Goal: Task Accomplishment & Management: Manage account settings

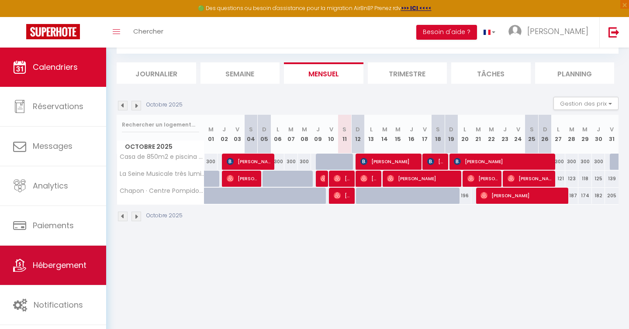
scroll to position [48, 0]
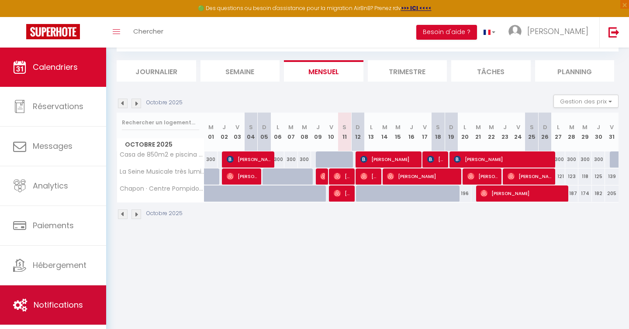
click at [51, 302] on span "Notifications" at bounding box center [58, 305] width 49 height 11
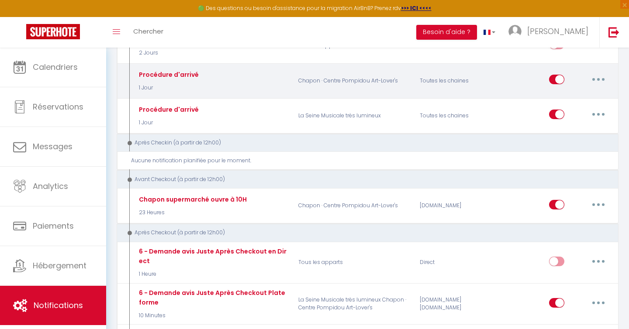
scroll to position [509, 0]
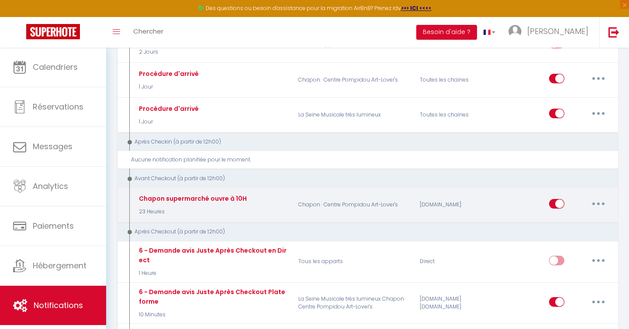
click at [590, 203] on button "button" at bounding box center [598, 204] width 24 height 14
click at [555, 218] on link "Editer" at bounding box center [575, 223] width 65 height 15
type input "Chapon supermarché ouvre à 10H"
select select "4"
select select "23 Heures"
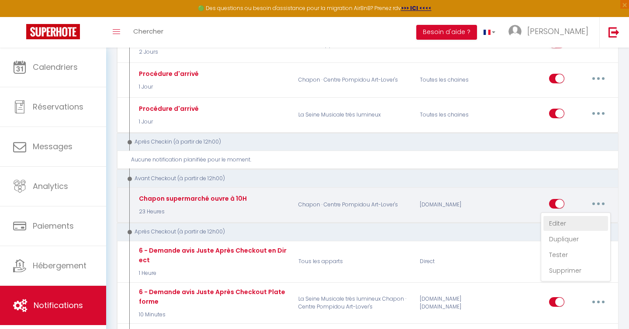
select select "if_booking_is_paid"
checkbox input "true"
checkbox input "false"
radio input "true"
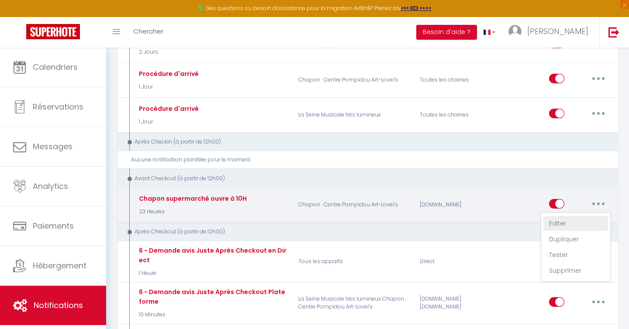
type input "Procédure pour votre départ - [RENTAL:NAME] - [GUEST:FIRST_NAME] [GUEST:NAME]"
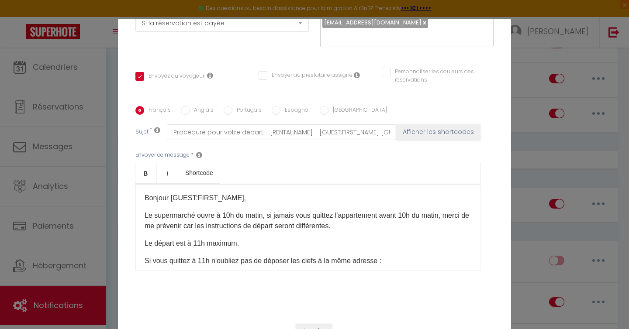
scroll to position [158, 0]
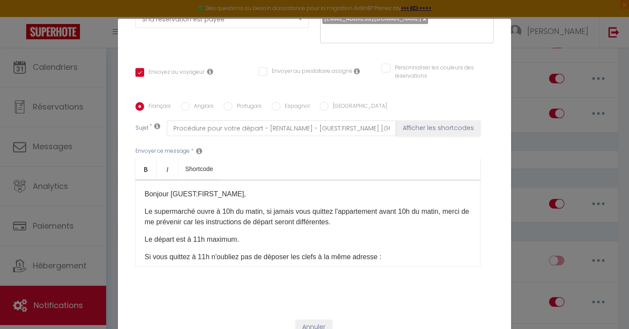
click at [229, 207] on p "Le supermarché ouvre à 10h du matin, si jamais vous quittez l'appartement avant…" at bounding box center [308, 217] width 327 height 21
click at [260, 207] on p "Le supermarché ouvre à 8h du matin, si jamais vous quittez l'appartement avant …" at bounding box center [308, 217] width 327 height 21
click at [217, 210] on p "Le supermarché ouvre à 8h du matin du [DATE] au [DATE] 9h le [DATE], si jamais …" at bounding box center [308, 217] width 327 height 21
click at [332, 207] on p "Le supermarché ouvre à 8h du matin du [DATE] au [DATE] 9h le [DATE], si jamais …" at bounding box center [308, 217] width 327 height 21
click at [324, 207] on p "Le supermarché ouvre à 8h du matin du [DATE] au [DATE] 9h le [DATE], si jamais …" at bounding box center [308, 217] width 327 height 21
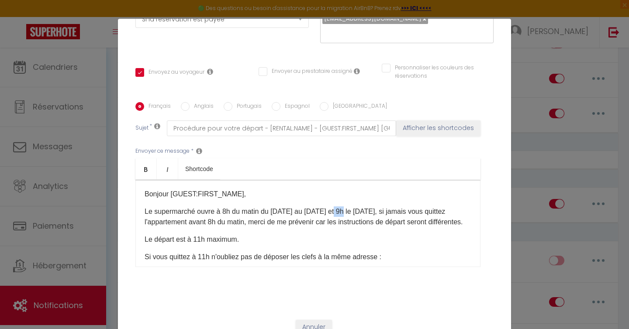
drag, startPoint x: 343, startPoint y: 200, endPoint x: 334, endPoint y: 200, distance: 9.2
click at [334, 207] on p "Le supermarché ouvre à 8h du matin du [DATE] au [DATE] et 9h le [DATE], si jama…" at bounding box center [308, 217] width 327 height 21
click at [373, 207] on p "Le supermarché ouvre à 8h du matin du [DATE] au [DATE] et le [DATE], si jamais …" at bounding box center [308, 217] width 327 height 21
click at [372, 207] on p "Le supermarché ouvre à 8h du matin du [DATE] au [DATE] et le [DATE], si jamais …" at bounding box center [308, 217] width 327 height 21
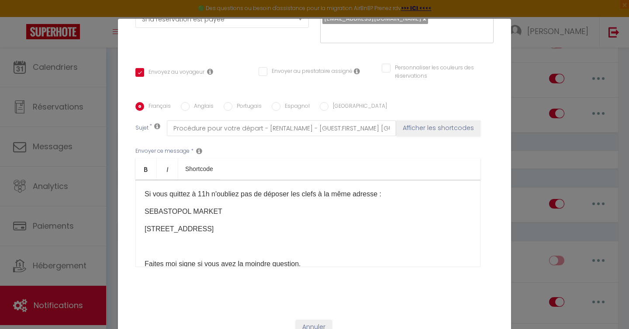
scroll to position [64, 0]
drag, startPoint x: 210, startPoint y: 208, endPoint x: 145, endPoint y: 212, distance: 65.2
click at [145, 212] on p "SEBASTOPOL MARKET" at bounding box center [308, 210] width 327 height 10
click at [156, 228] on p "[STREET_ADDRESS]" at bounding box center [308, 228] width 327 height 10
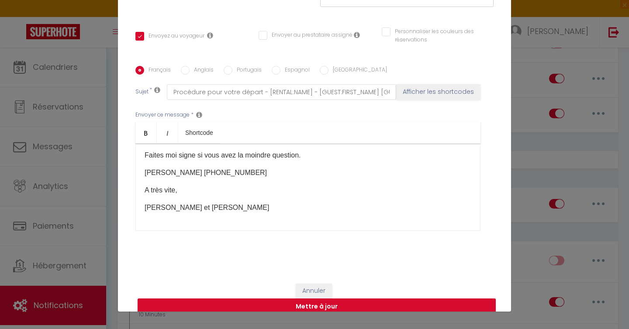
scroll to position [37, 0]
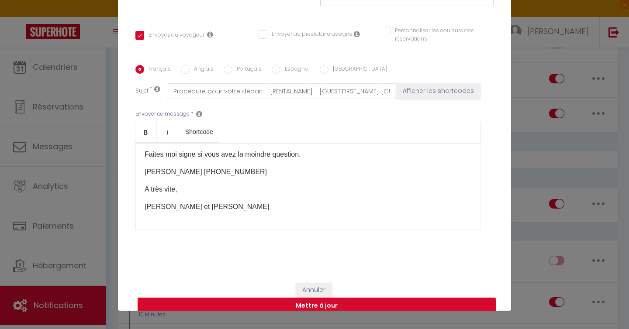
click at [258, 298] on button "Mettre à jour" at bounding box center [317, 306] width 358 height 17
checkbox input "true"
checkbox input "false"
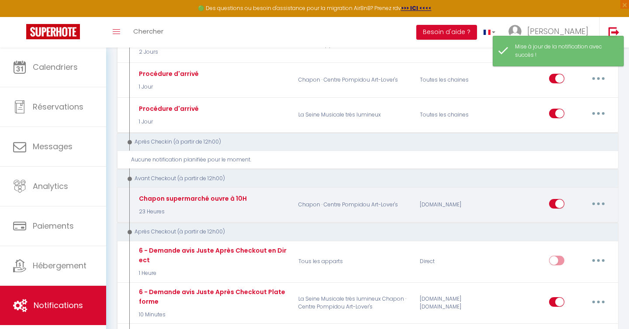
click at [602, 200] on button "button" at bounding box center [598, 204] width 24 height 14
click at [570, 221] on link "Editer" at bounding box center [575, 223] width 65 height 15
type input "Chapon supermarché ouvre à 10H"
select select "4"
select select "23 Heures"
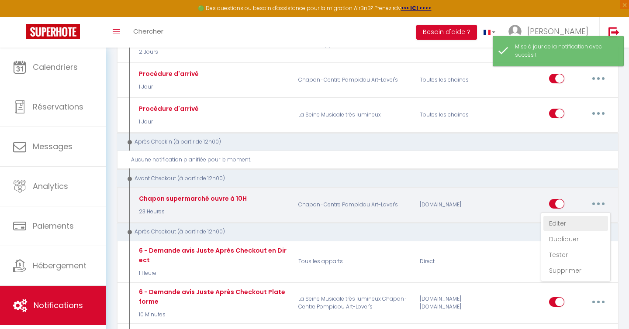
select select "if_booking_is_paid"
checkbox input "true"
checkbox input "false"
radio input "true"
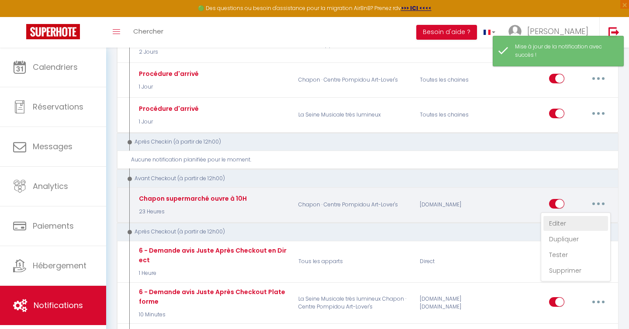
type input "Procédure pour votre départ - [RENTAL:NAME] - [GUEST:FIRST_NAME] [GUEST:NAME]"
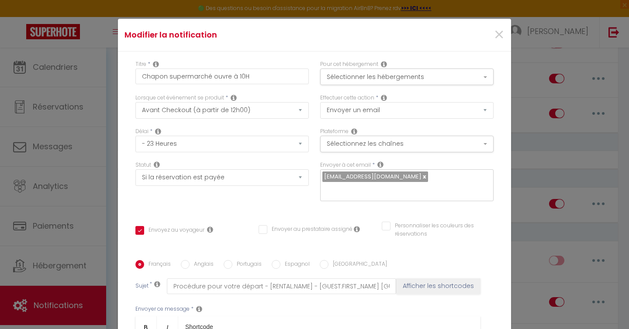
click at [190, 260] on label "Anglais" at bounding box center [202, 265] width 24 height 10
click at [190, 260] on input "Anglais" at bounding box center [185, 264] width 9 height 9
radio input "true"
checkbox input "true"
checkbox input "false"
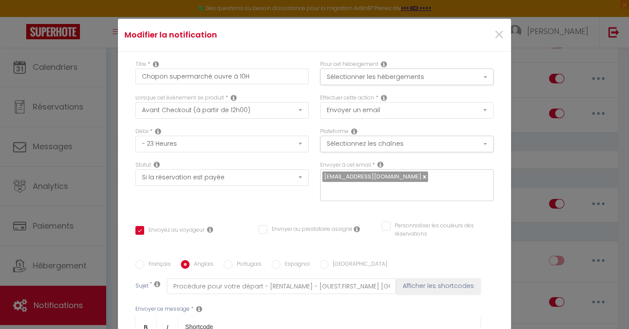
checkbox input "false"
drag, startPoint x: 438, startPoint y: 172, endPoint x: 409, endPoint y: 171, distance: 28.9
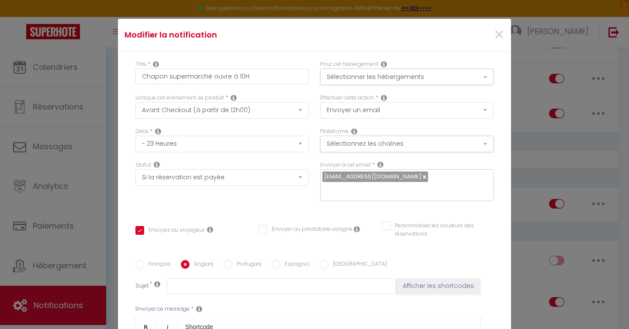
drag, startPoint x: 216, startPoint y: 166, endPoint x: 125, endPoint y: 164, distance: 91.3
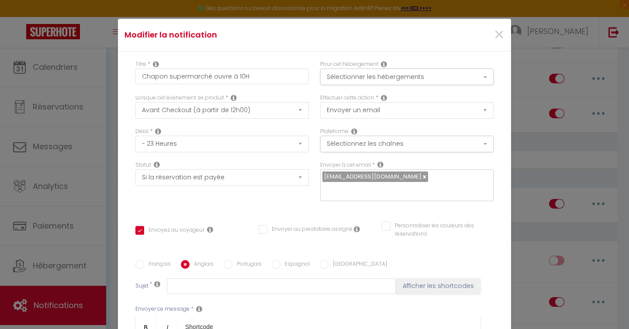
click at [125, 164] on div "Titre * [PERSON_NAME] supermarché ouvre à 10H Pour cet hébergement Sélectionner…" at bounding box center [314, 261] width 393 height 418
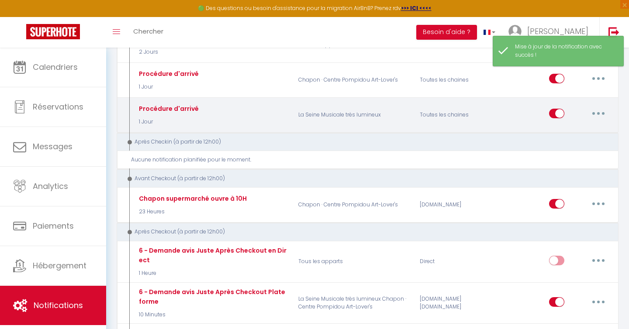
scroll to position [0, 0]
